Goal: Task Accomplishment & Management: Complete application form

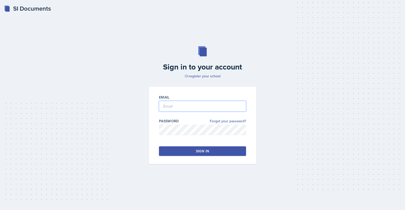
click at [174, 104] on input "email" at bounding box center [202, 106] width 87 height 11
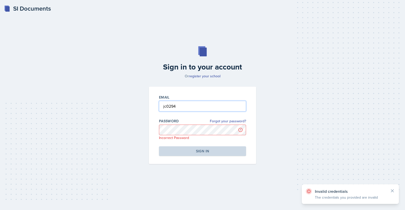
click at [187, 106] on input "jc0294" at bounding box center [202, 106] width 87 height 11
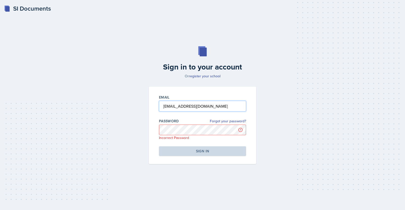
type input "[EMAIL_ADDRESS][DOMAIN_NAME]"
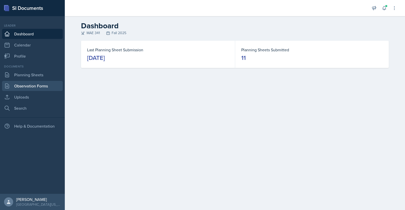
click at [33, 81] on link "Observation Forms" at bounding box center [32, 86] width 61 height 10
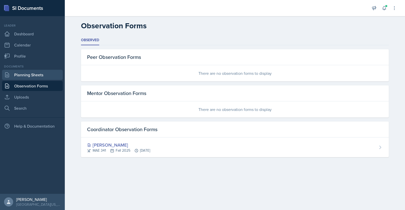
click at [33, 80] on link "Planning Sheets" at bounding box center [32, 75] width 61 height 10
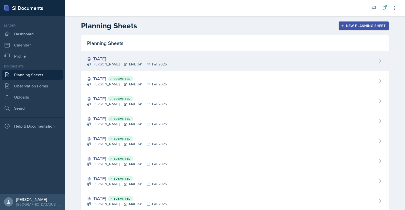
click at [106, 58] on div "[DATE]" at bounding box center [127, 58] width 80 height 7
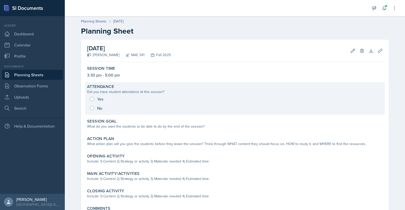
click at [90, 100] on div "Yes No" at bounding box center [235, 104] width 296 height 18
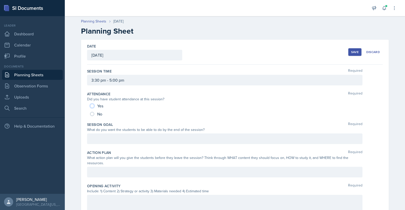
click at [91, 106] on input "Yes" at bounding box center [92, 106] width 4 height 4
radio input "true"
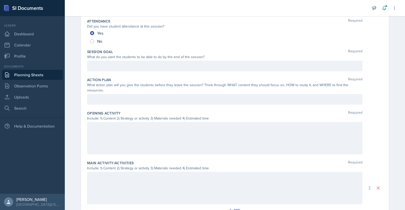
scroll to position [76, 0]
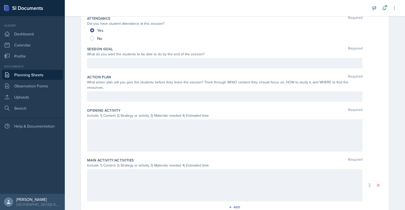
click at [389, 142] on div "Date [DATE] [DATE] 28 29 30 1 2 3 4 5 6 7 8 9 10 11 12 13 14 15 16 17 18 19 20 …" at bounding box center [235, 139] width 324 height 351
click at [123, 63] on div at bounding box center [225, 63] width 276 height 11
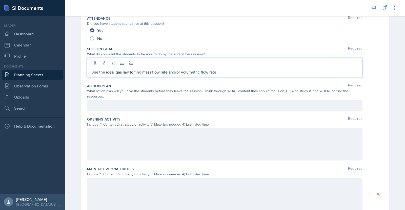
click at [118, 132] on div at bounding box center [225, 144] width 276 height 32
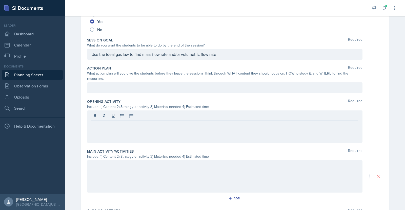
drag, startPoint x: 114, startPoint y: 123, endPoint x: 107, endPoint y: 119, distance: 8.5
click at [107, 122] on p at bounding box center [224, 125] width 267 height 6
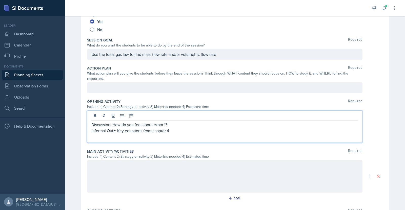
click at [89, 126] on div "Discussion: How do you feel about exam 1? Informal Quiz: Key equations from cha…" at bounding box center [225, 127] width 276 height 32
click at [89, 125] on div "Discussion: How do you feel about exam 1? Informal Quiz: Key equations from cha…" at bounding box center [225, 127] width 276 height 32
click at [89, 124] on div "Discussion: How do you feel about exam 1? Informal Quiz: Key equations from cha…" at bounding box center [225, 127] width 276 height 32
click at [91, 128] on p "Informal Quiz: Key equations from chapter 4" at bounding box center [224, 131] width 267 height 6
click at [184, 123] on div "Informal Quiz: Key equations from chapter 4" at bounding box center [225, 127] width 276 height 32
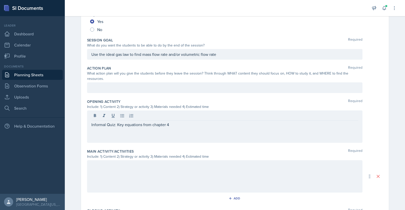
click at [184, 123] on div "Informal Quiz: Key equations from chapter 4" at bounding box center [225, 127] width 276 height 32
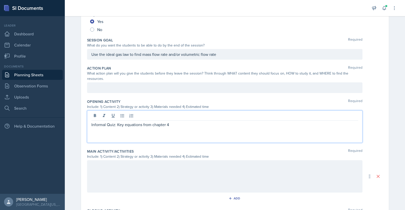
click at [171, 122] on p "Informal Quiz: Key equations from chapter 4" at bounding box center [224, 125] width 267 height 6
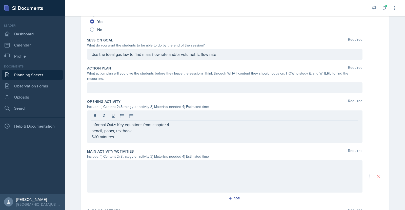
click at [147, 83] on div at bounding box center [225, 88] width 276 height 11
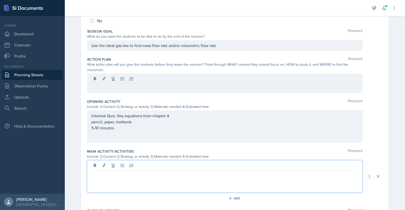
click at [134, 163] on div at bounding box center [225, 177] width 276 height 32
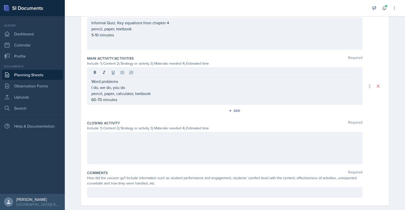
scroll to position [180, 0]
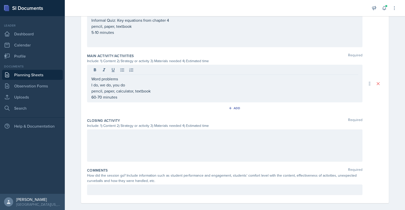
click at [181, 142] on div at bounding box center [225, 146] width 276 height 32
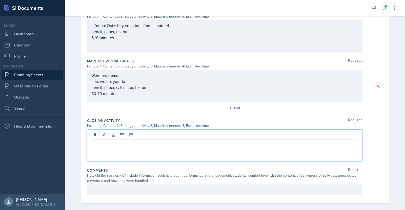
click at [126, 141] on p at bounding box center [224, 144] width 267 height 6
click at [89, 145] on div "What new system type is introduced in chapter 4? How does it change the first l…" at bounding box center [225, 146] width 276 height 32
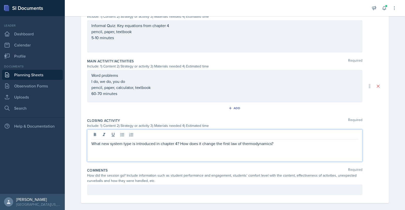
click at [89, 138] on div "What new system type is introduced in chapter 4? How does it change the first l…" at bounding box center [225, 146] width 276 height 32
click at [91, 141] on p "What new system type is introduced in chapter 4? How does it change the first l…" at bounding box center [224, 144] width 267 height 6
click at [299, 141] on p "Discussion: What new system type is introduced in chapter 4? How does it change…" at bounding box center [224, 144] width 267 height 6
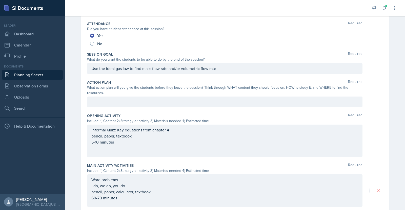
scroll to position [69, 0]
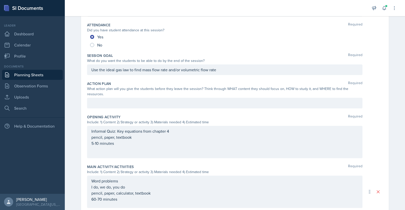
click at [112, 98] on div at bounding box center [225, 103] width 276 height 11
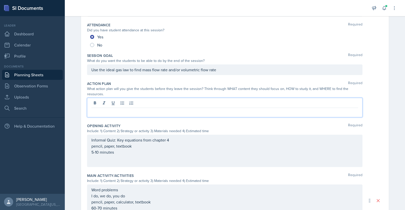
scroll to position [78, 0]
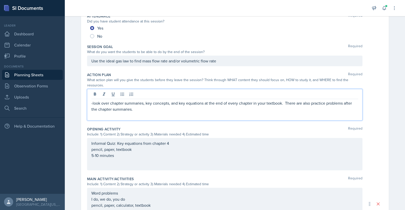
click at [91, 100] on p "-look over chapter summaries, key concepts, and key equations at the end of eve…" at bounding box center [224, 106] width 267 height 12
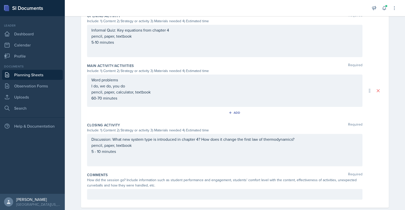
scroll to position [196, 0]
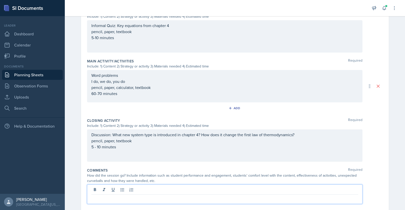
click at [244, 196] on p at bounding box center [224, 199] width 267 height 6
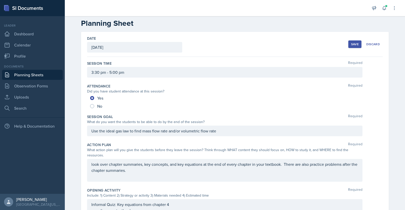
scroll to position [8, 0]
click at [246, 134] on div "Use the ideal gas law to find mass flow rate and/or volumetric flow rate" at bounding box center [225, 130] width 276 height 11
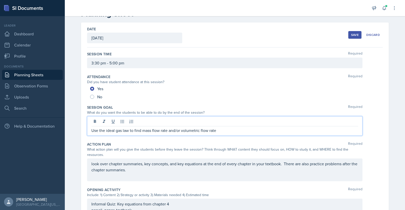
click at [353, 31] on button "Save" at bounding box center [355, 35] width 13 height 8
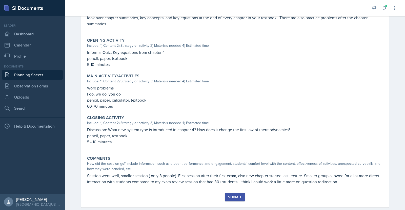
scroll to position [149, 0]
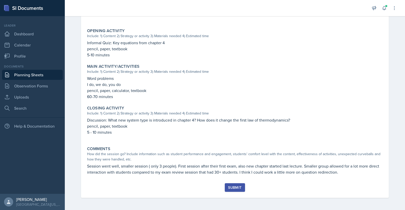
click at [232, 188] on div "Submit" at bounding box center [234, 188] width 13 height 4
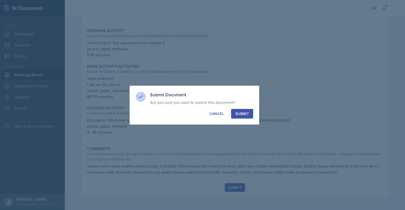
click at [247, 113] on div "Submit" at bounding box center [242, 113] width 13 height 5
radio input "true"
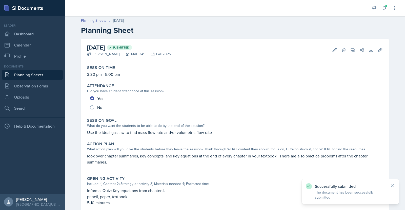
scroll to position [0, 0]
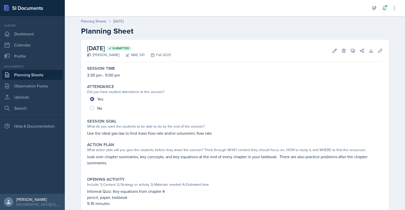
click at [41, 73] on link "Planning Sheets" at bounding box center [32, 75] width 61 height 10
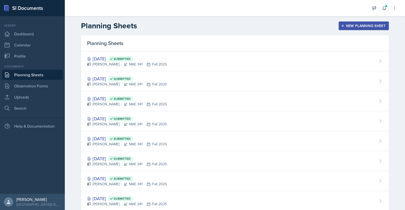
click at [342, 24] on button "New Planning Sheet" at bounding box center [364, 26] width 50 height 9
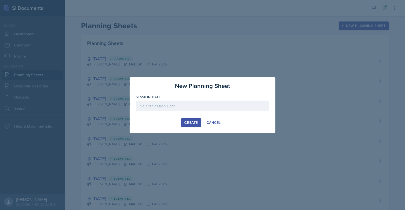
click at [208, 104] on div at bounding box center [203, 106] width 134 height 11
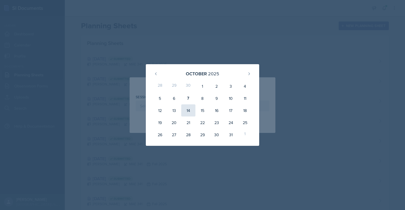
click at [190, 110] on div "14" at bounding box center [188, 111] width 14 height 12
type input "[DATE]"
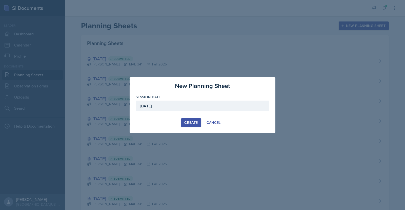
click at [189, 124] on div "Create" at bounding box center [190, 123] width 13 height 4
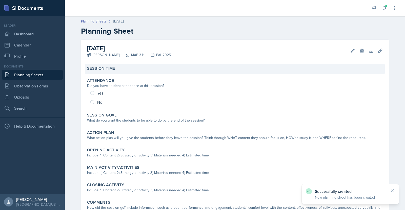
click at [120, 70] on div "Session Time" at bounding box center [235, 68] width 296 height 5
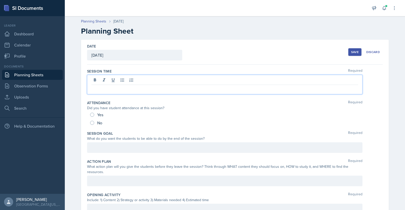
click at [114, 78] on div at bounding box center [225, 85] width 276 height 20
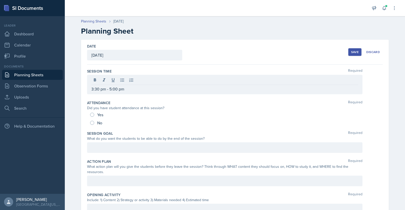
click at [351, 51] on div "Save" at bounding box center [355, 52] width 8 height 4
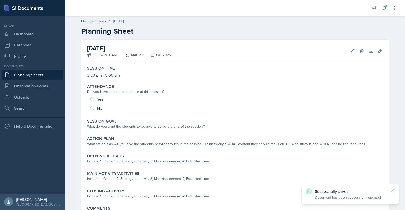
click at [33, 78] on link "Planning Sheets" at bounding box center [32, 75] width 61 height 10
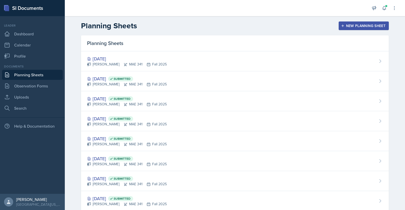
click at [341, 25] on icon "button" at bounding box center [343, 26] width 4 height 4
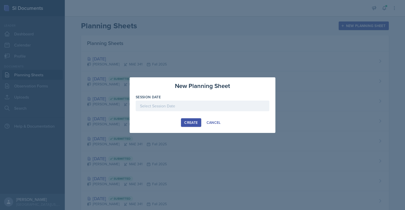
click at [187, 105] on div at bounding box center [203, 106] width 134 height 11
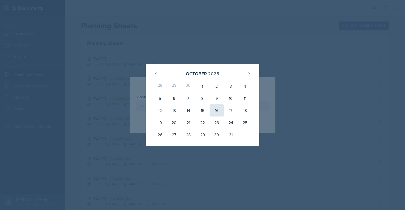
click at [219, 108] on div "16" at bounding box center [217, 111] width 14 height 12
type input "[DATE]"
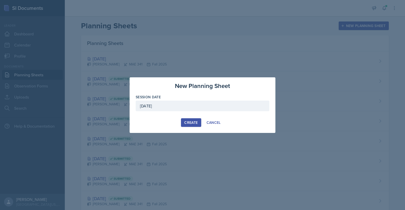
click at [197, 123] on div "Create" at bounding box center [190, 123] width 13 height 4
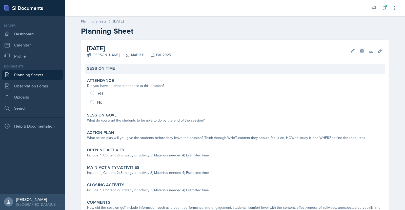
click at [121, 70] on div "Session Time" at bounding box center [235, 68] width 296 height 5
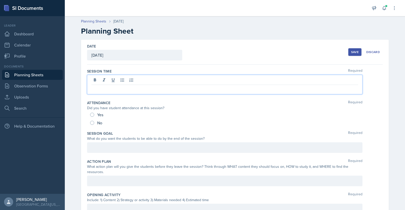
click at [108, 81] on div at bounding box center [225, 85] width 276 height 20
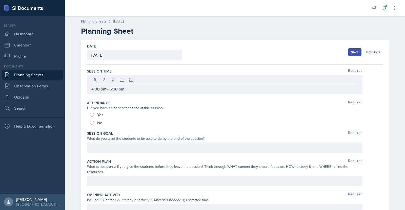
click at [351, 50] on div "Save" at bounding box center [355, 52] width 8 height 4
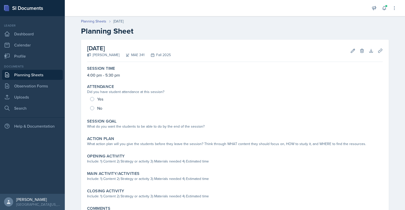
click at [46, 76] on link "Planning Sheets" at bounding box center [32, 75] width 61 height 10
